Goal: Navigation & Orientation: Find specific page/section

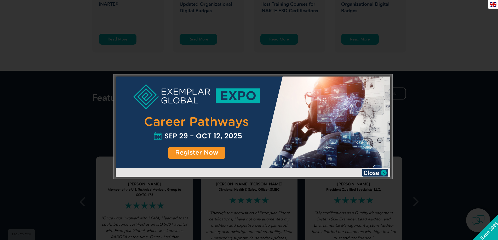
scroll to position [914, 0]
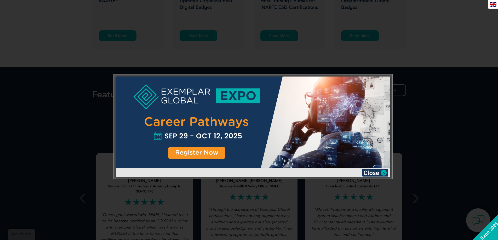
click at [440, 64] on div at bounding box center [249, 120] width 498 height 240
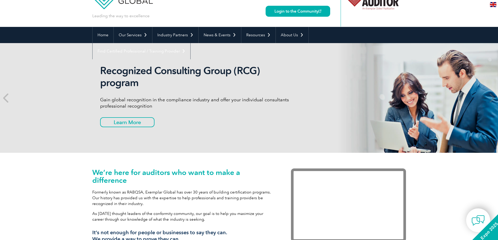
scroll to position [0, 0]
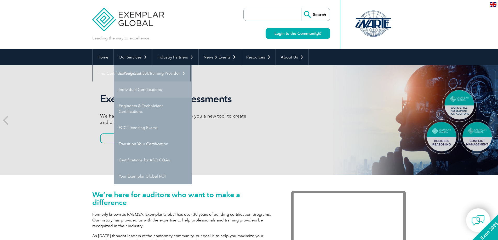
click at [156, 89] on link "Individual Certifications" at bounding box center [153, 89] width 78 height 16
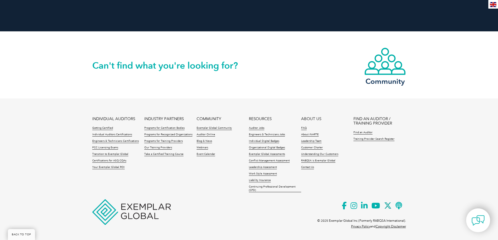
scroll to position [1191, 0]
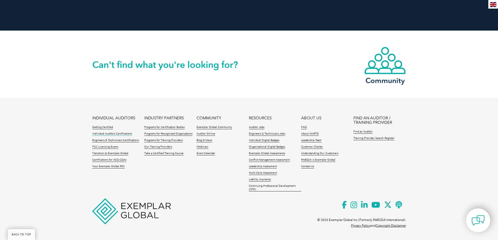
click at [128, 134] on link "Individual Auditors Certifications" at bounding box center [112, 134] width 40 height 4
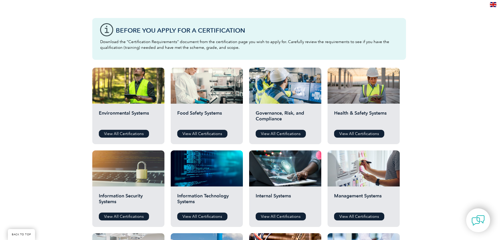
scroll to position [131, 0]
click at [120, 133] on link "View All Certifications" at bounding box center [124, 134] width 50 height 8
